Goal: Transaction & Acquisition: Purchase product/service

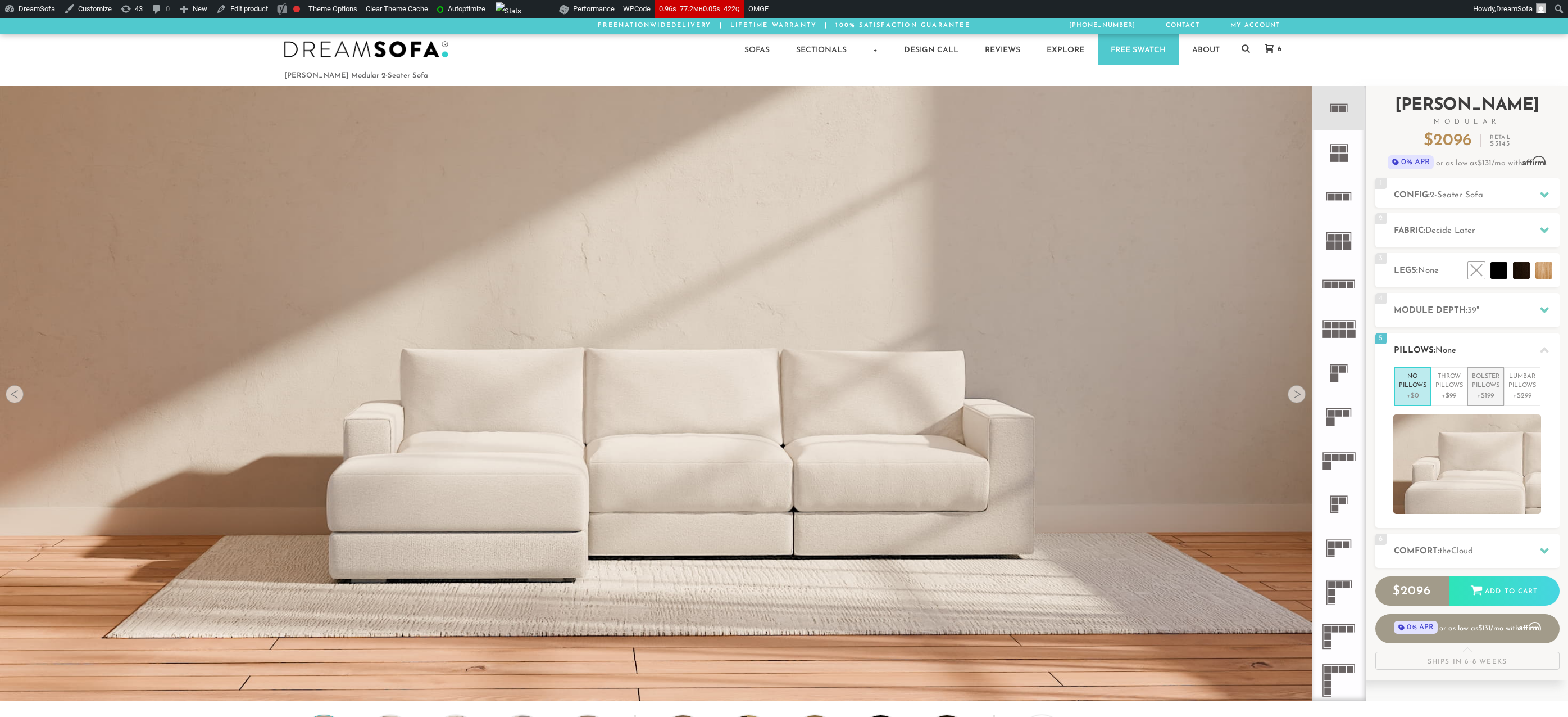
scroll to position [14800, 1559]
click at [1450, 391] on p "+$99" at bounding box center [1448, 396] width 27 height 10
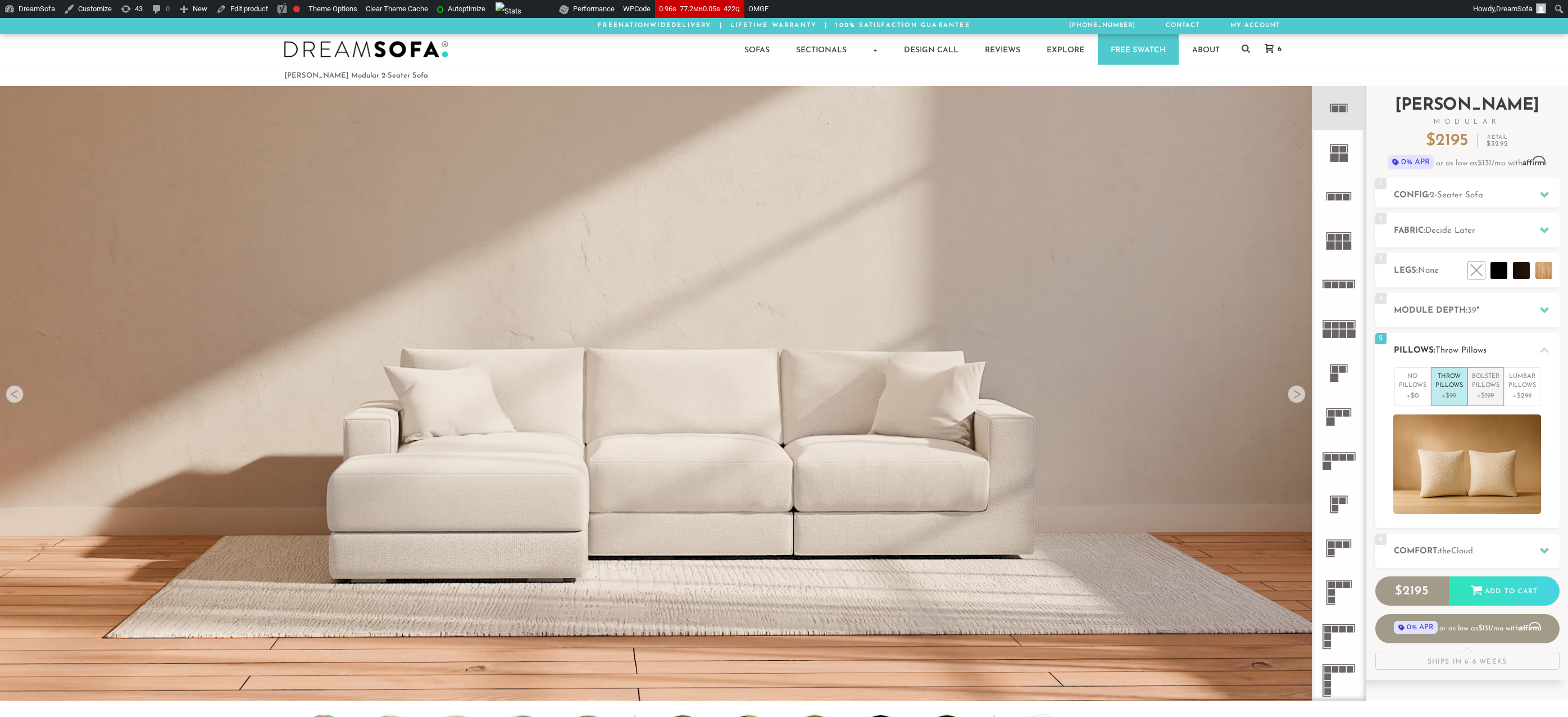
click at [1478, 390] on p "Bolster Pillows" at bounding box center [1485, 382] width 27 height 19
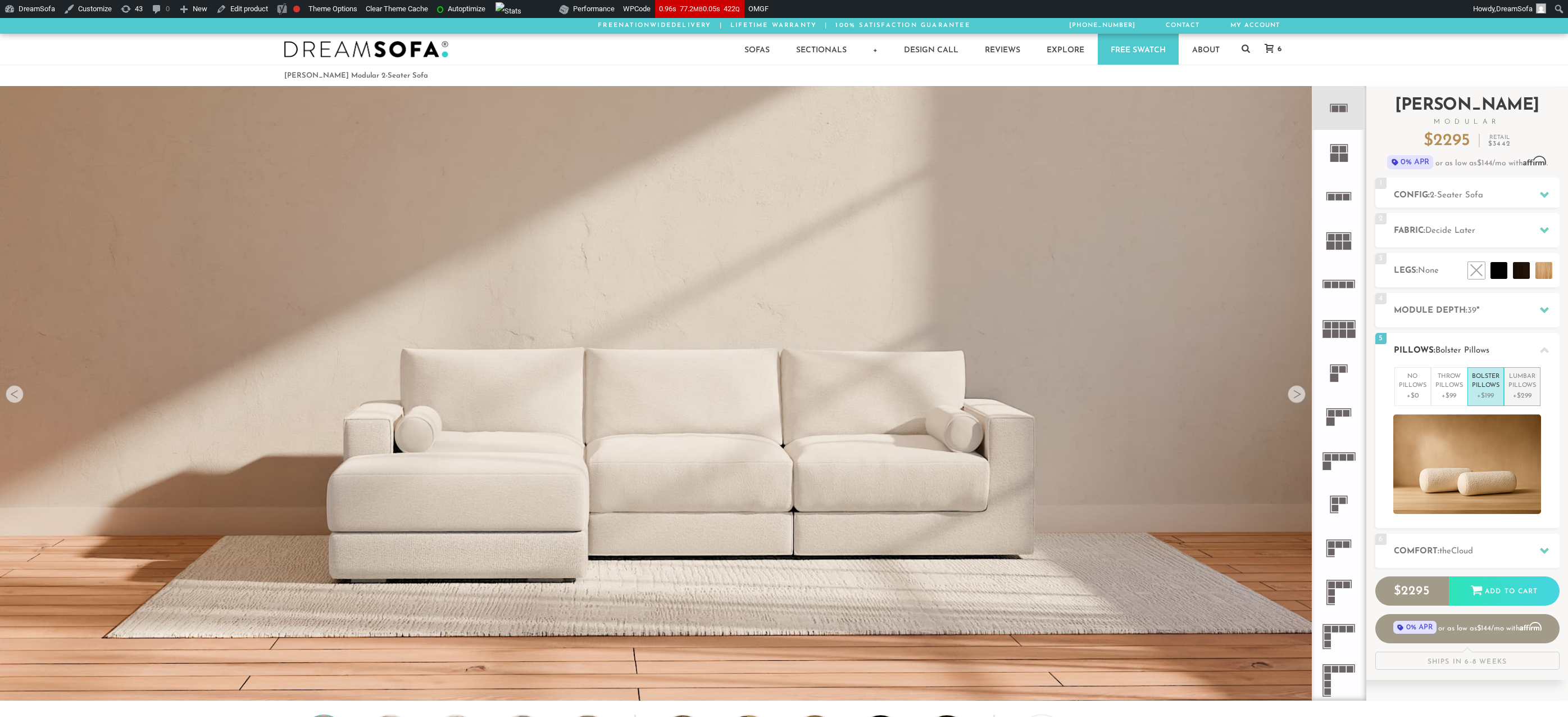
click at [1522, 390] on p "Lumbar Pillows" at bounding box center [1522, 382] width 27 height 19
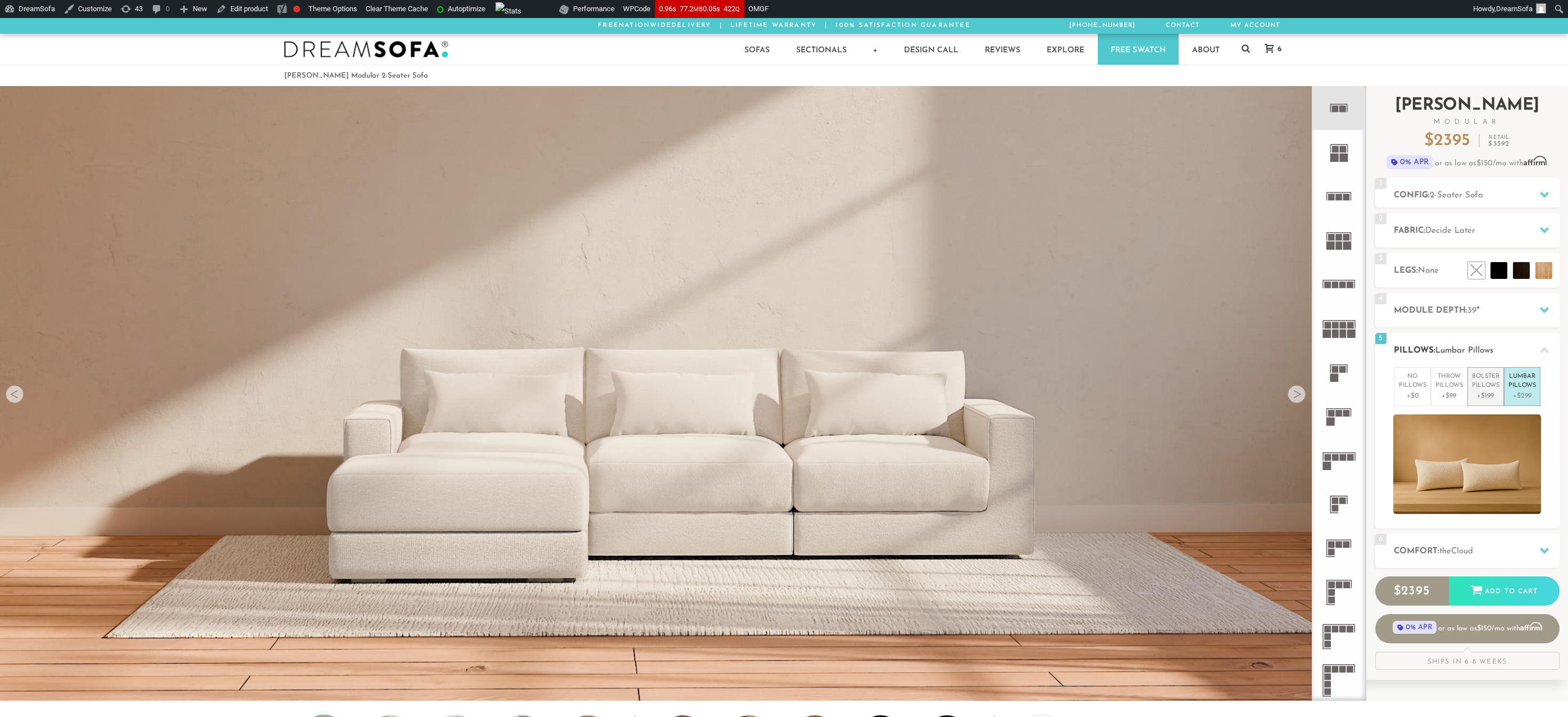
click at [1494, 384] on p "Bolster Pillows" at bounding box center [1485, 382] width 27 height 19
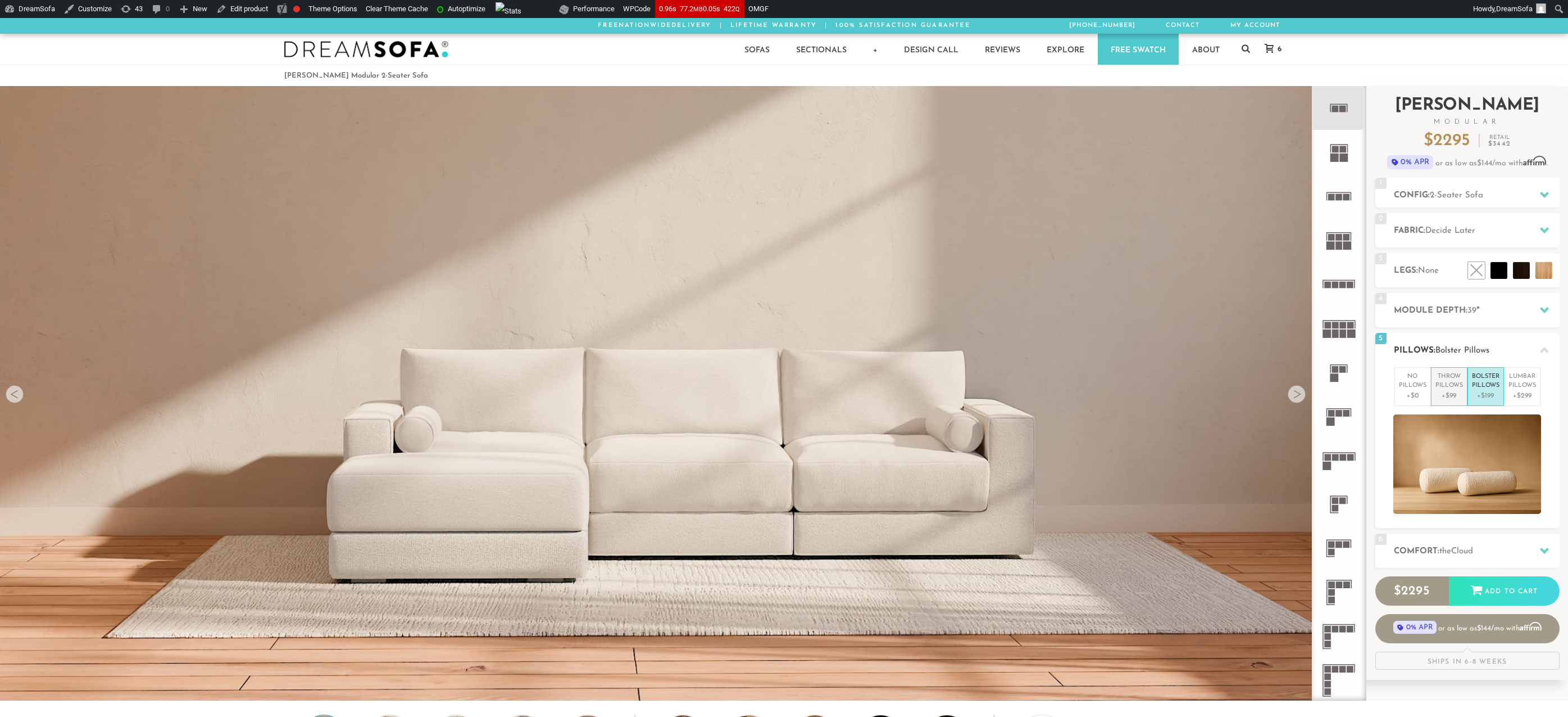
click at [1446, 389] on p "Throw Pillows" at bounding box center [1448, 382] width 27 height 19
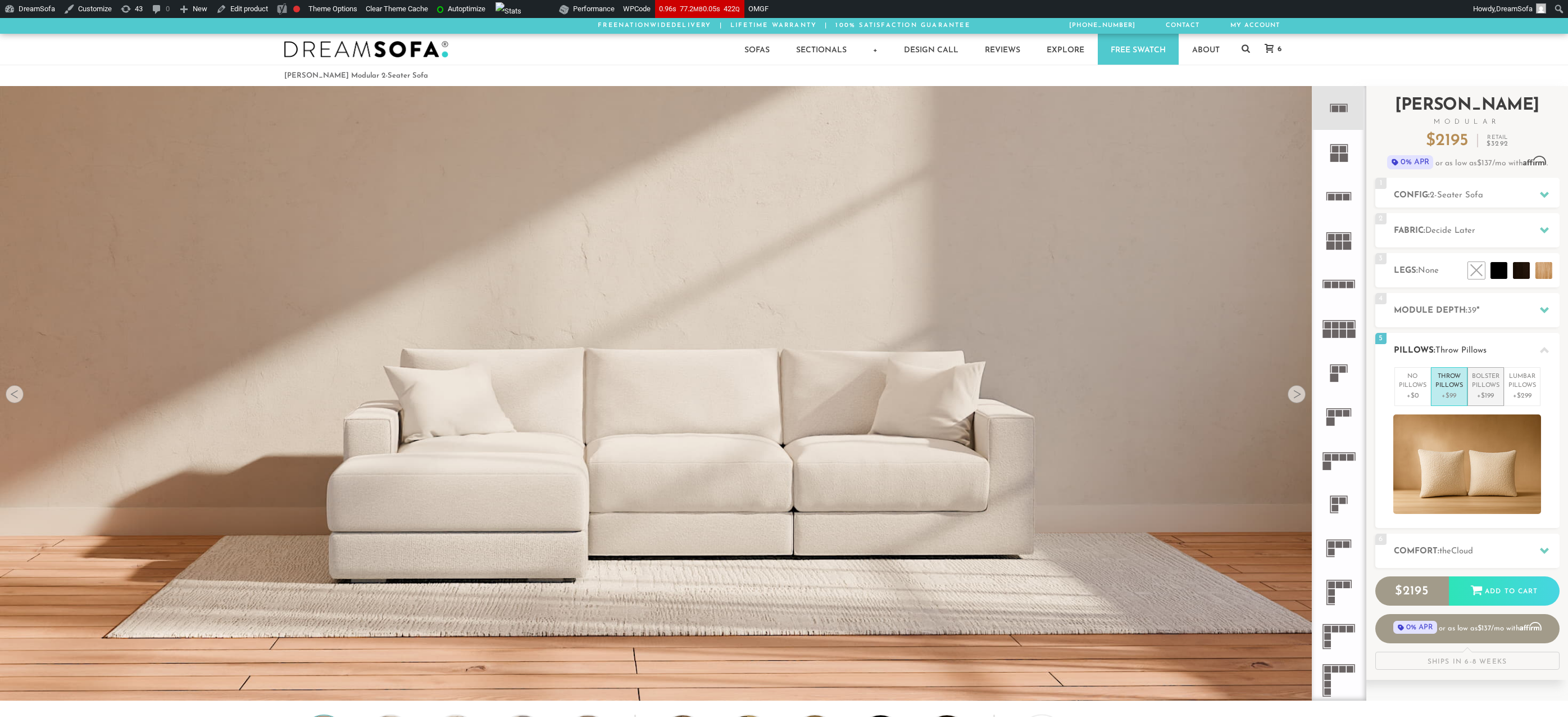
click at [1479, 386] on p "Bolster Pillows" at bounding box center [1485, 382] width 27 height 19
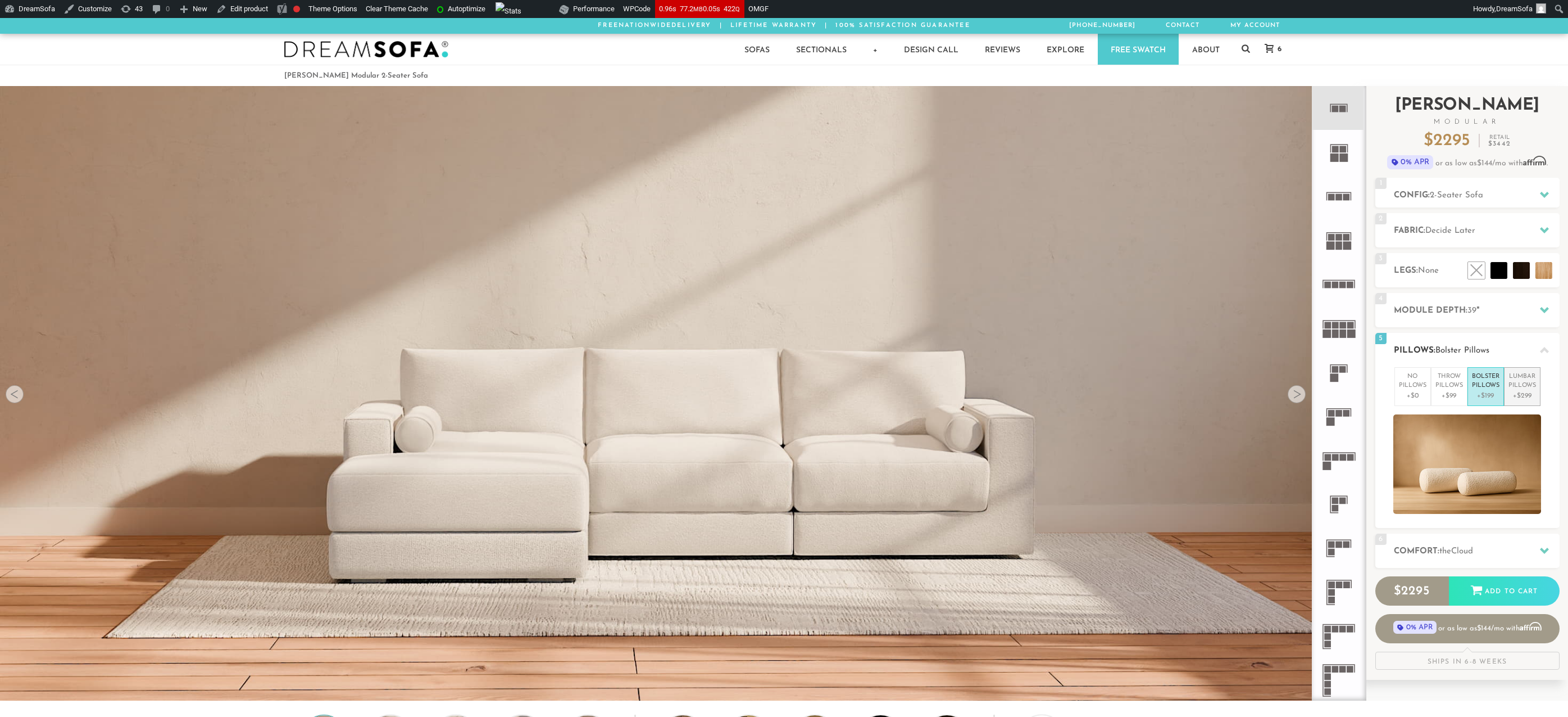
click at [1519, 381] on p "Lumbar Pillows" at bounding box center [1522, 382] width 27 height 19
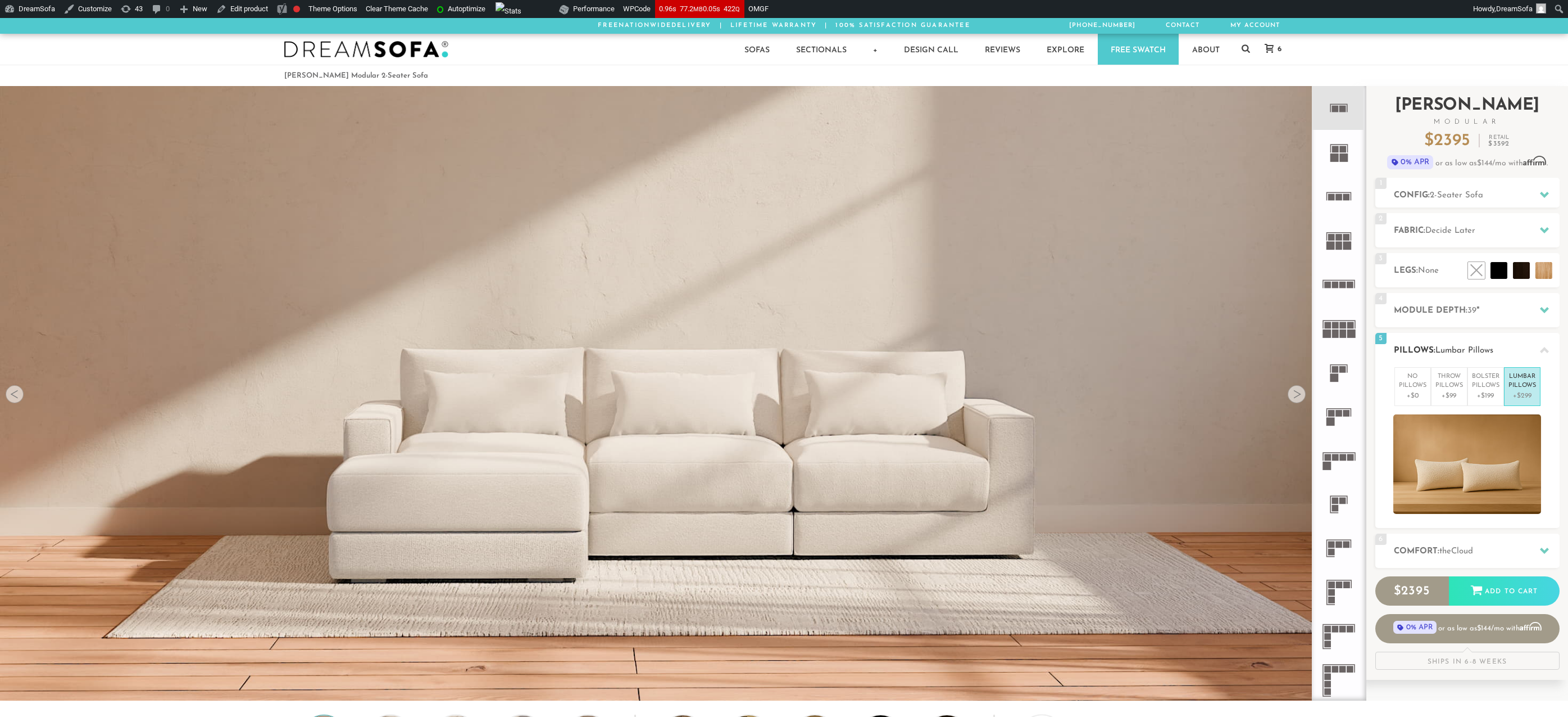
click at [1511, 388] on p "Lumbar Pillows" at bounding box center [1522, 382] width 27 height 19
click at [1434, 394] on li "Throw Pillows +$99" at bounding box center [1449, 386] width 37 height 39
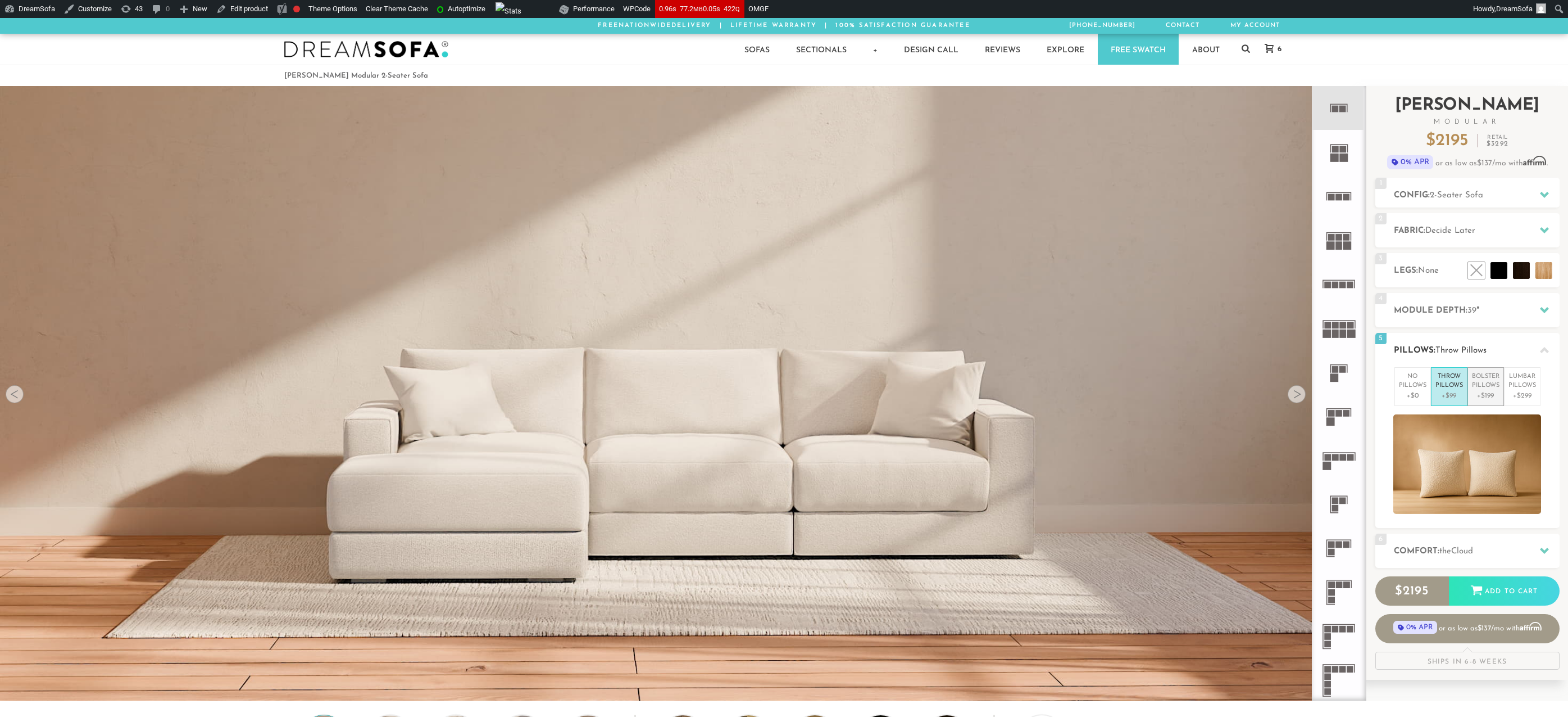
click at [1489, 386] on p "Bolster Pillows" at bounding box center [1485, 382] width 27 height 19
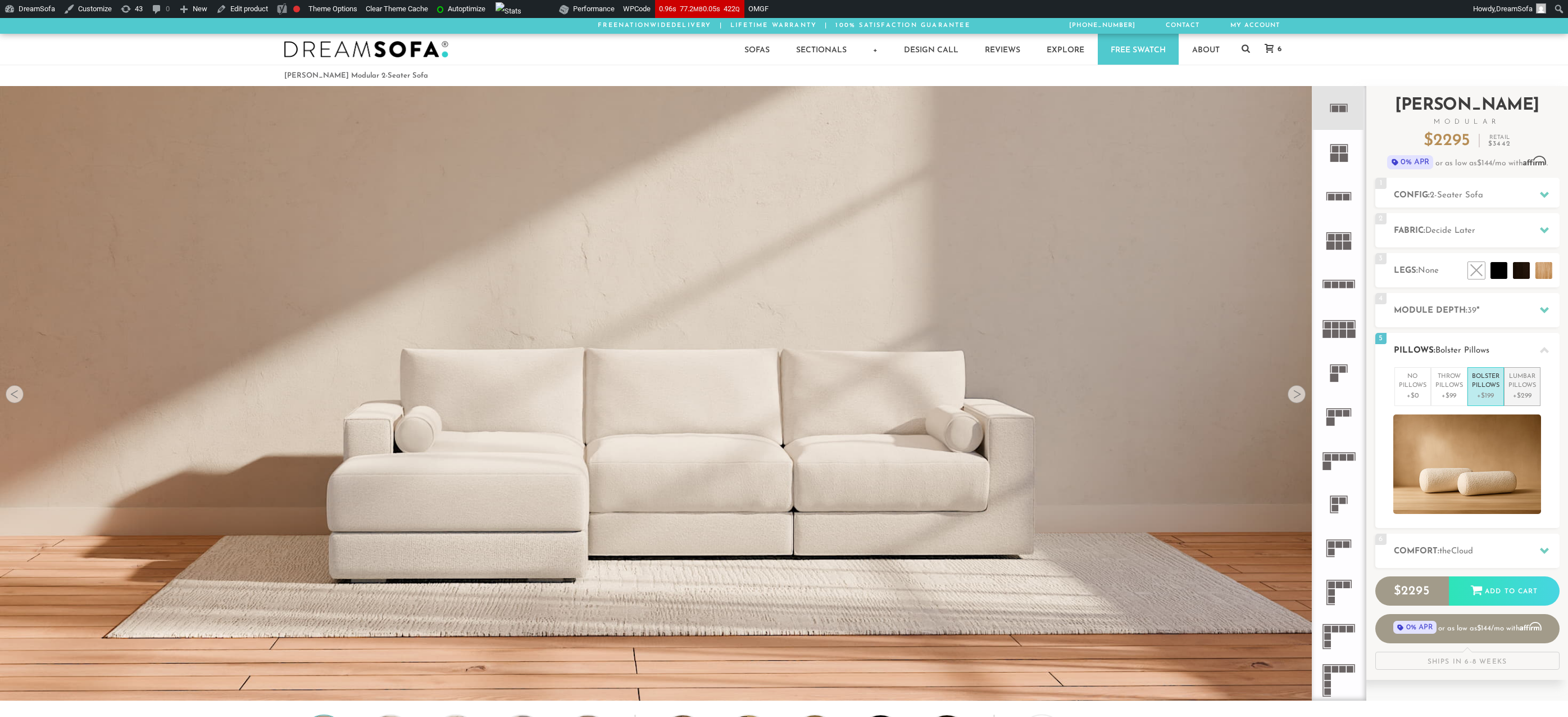
click at [1515, 391] on p "+$299" at bounding box center [1522, 396] width 27 height 10
